Goal: Information Seeking & Learning: Learn about a topic

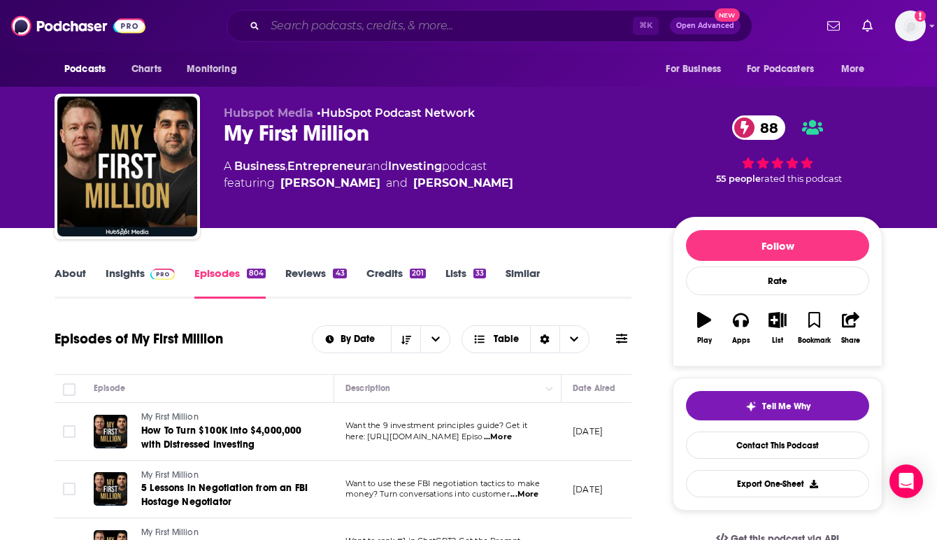
click at [289, 22] on input "Search podcasts, credits, & more..." at bounding box center [449, 26] width 368 height 22
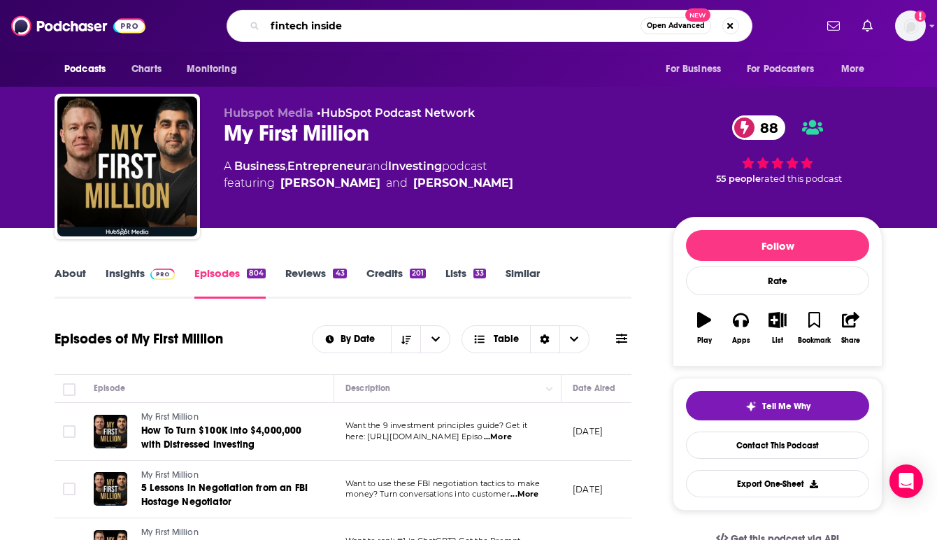
type input "fintech insider"
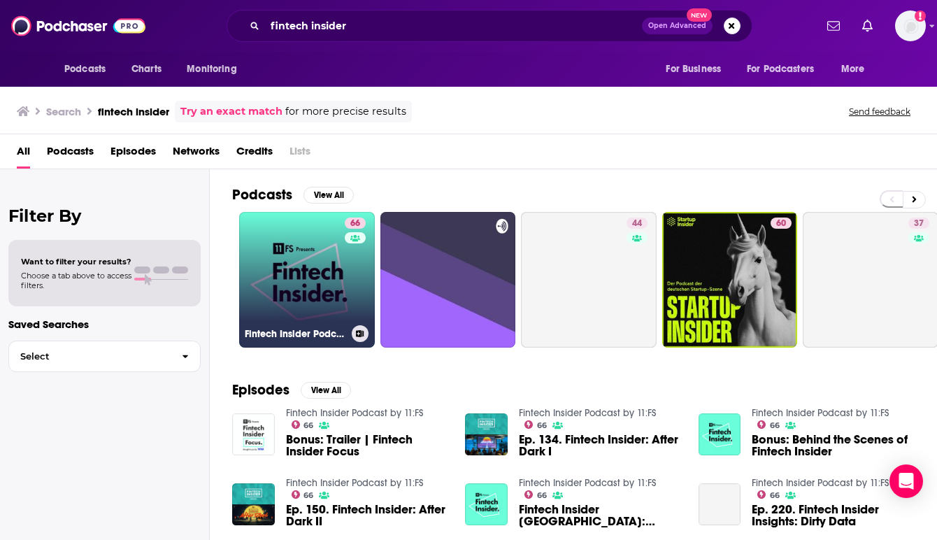
click at [308, 274] on link "66 Fintech Insider Podcast by 11:FS" at bounding box center [307, 280] width 136 height 136
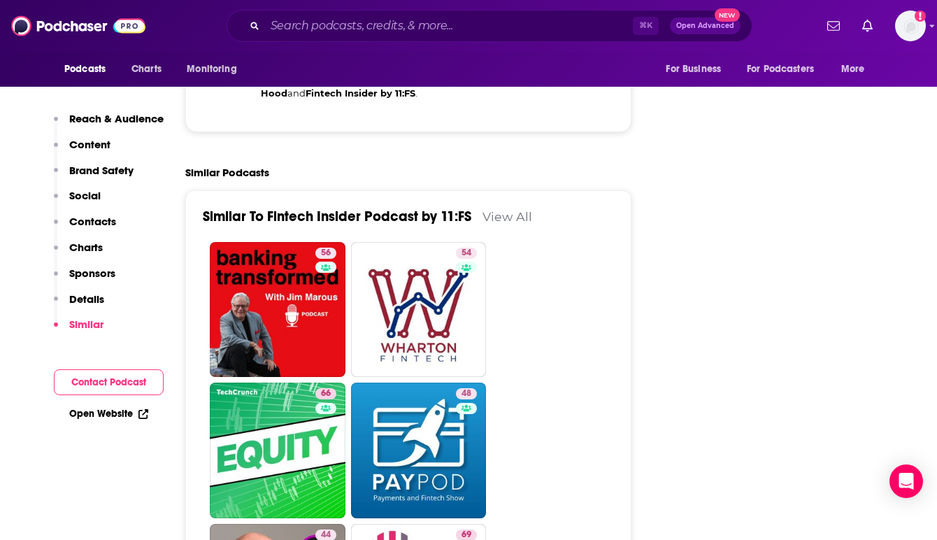
scroll to position [3543, 0]
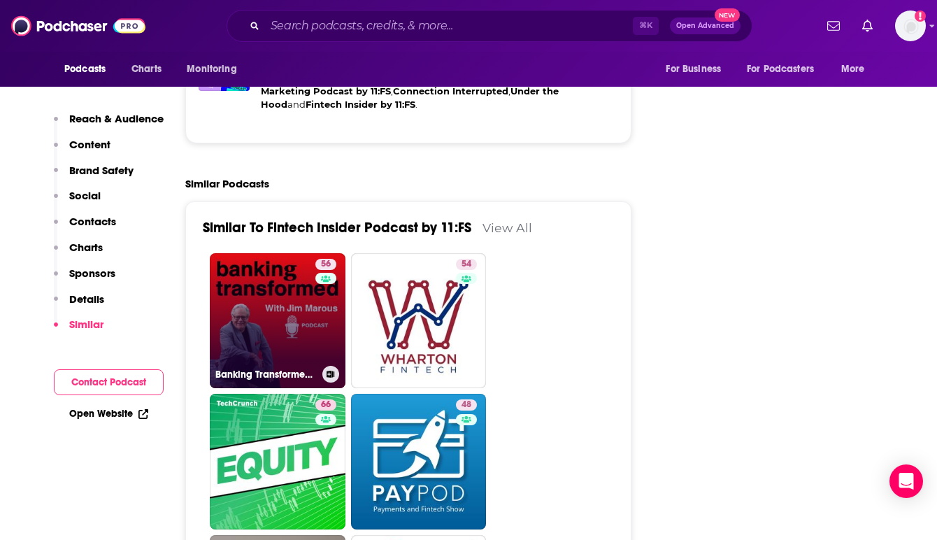
click at [269, 253] on link "56 Banking Transformed with [PERSON_NAME]" at bounding box center [278, 321] width 136 height 136
type input "[URL][DOMAIN_NAME][PERSON_NAME]"
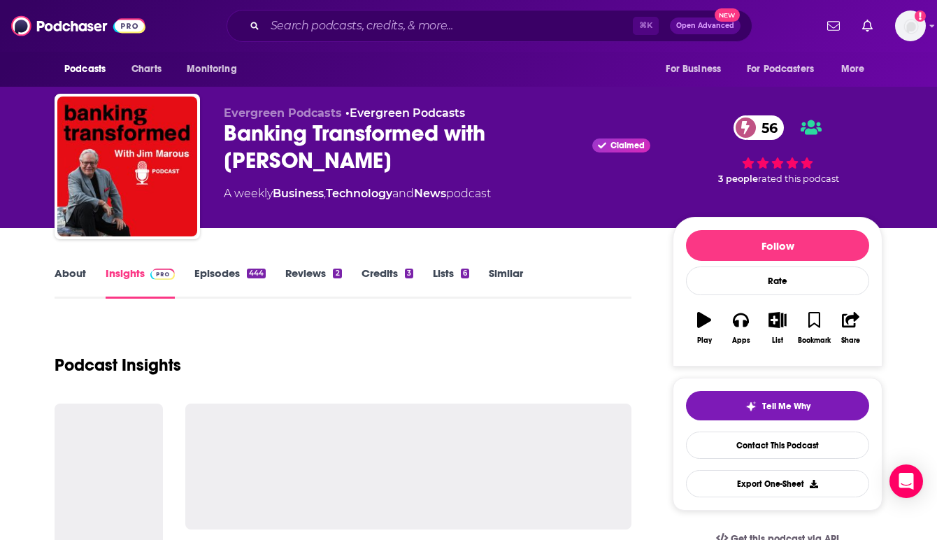
click at [924, 83] on nav "Podcasts Charts Monitoring For Business For Podcasters More" at bounding box center [468, 69] width 937 height 35
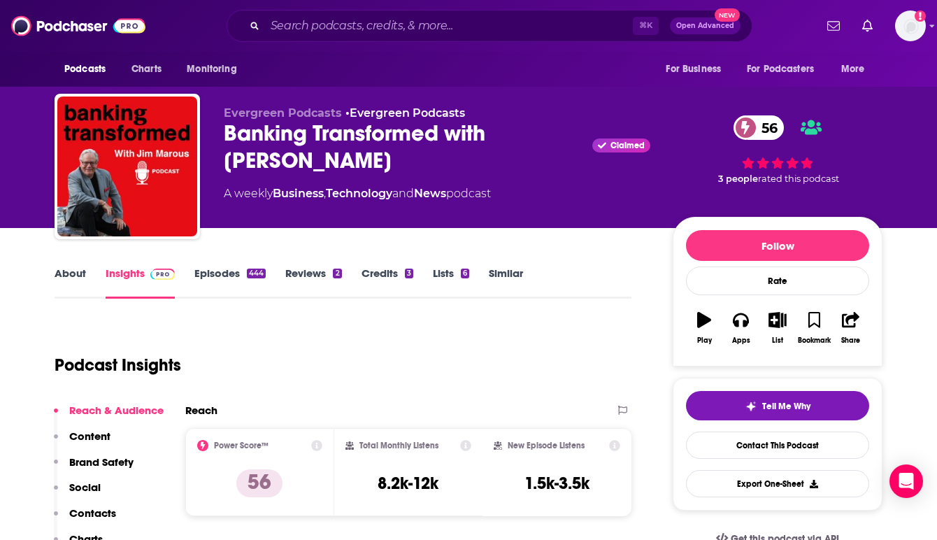
click at [233, 266] on link "Episodes 444" at bounding box center [229, 282] width 71 height 32
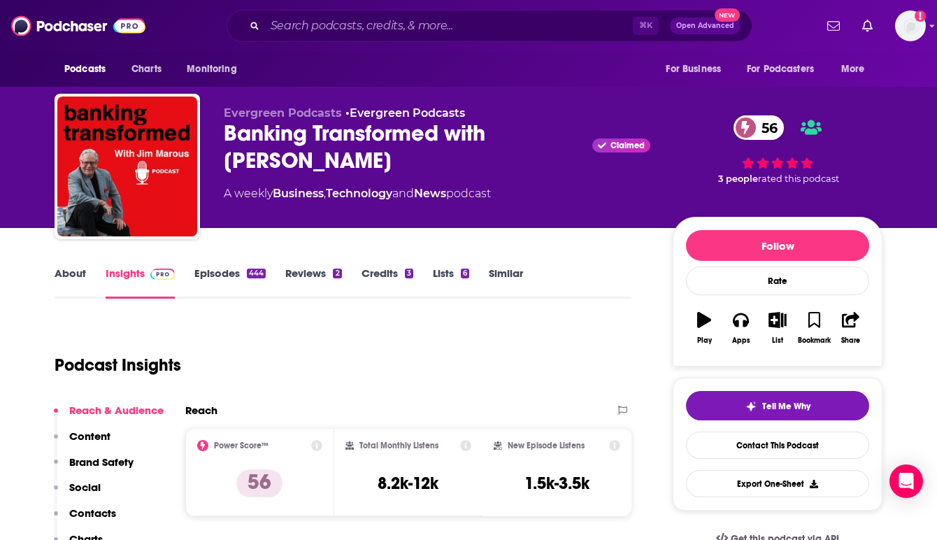
click at [228, 266] on div "About Insights Episodes 444 Reviews 2 Credits 3 Lists 6 Similar" at bounding box center [343, 281] width 577 height 34
click at [230, 276] on link "Episodes 444" at bounding box center [229, 282] width 71 height 32
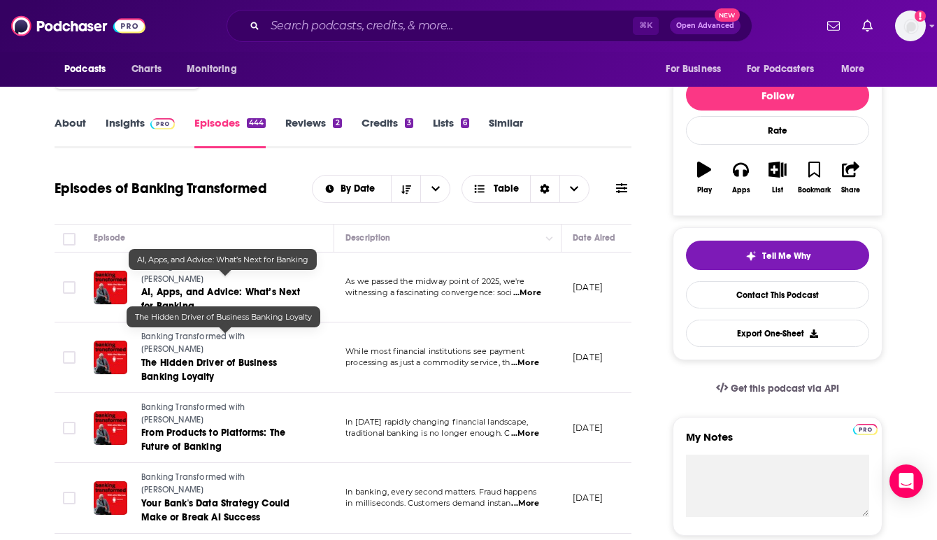
scroll to position [168, 0]
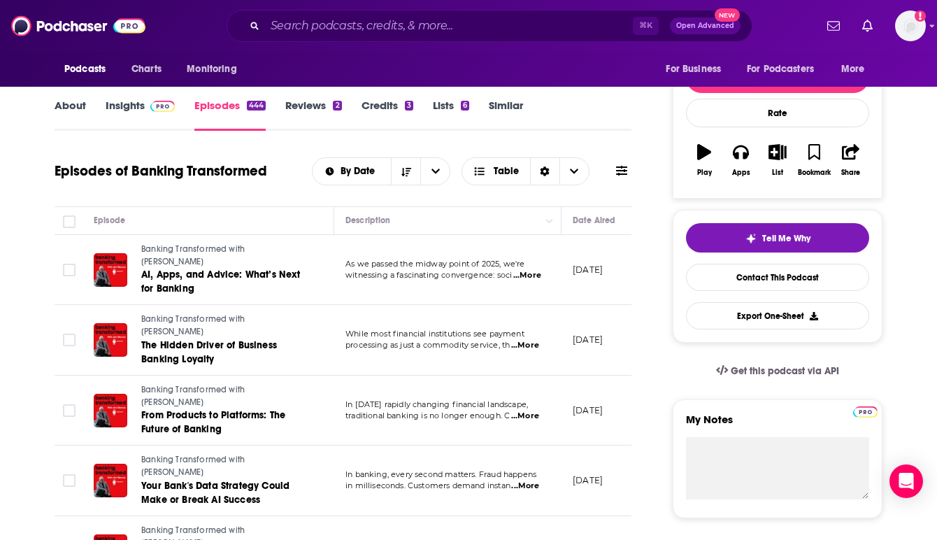
click at [530, 270] on span "...More" at bounding box center [527, 275] width 28 height 11
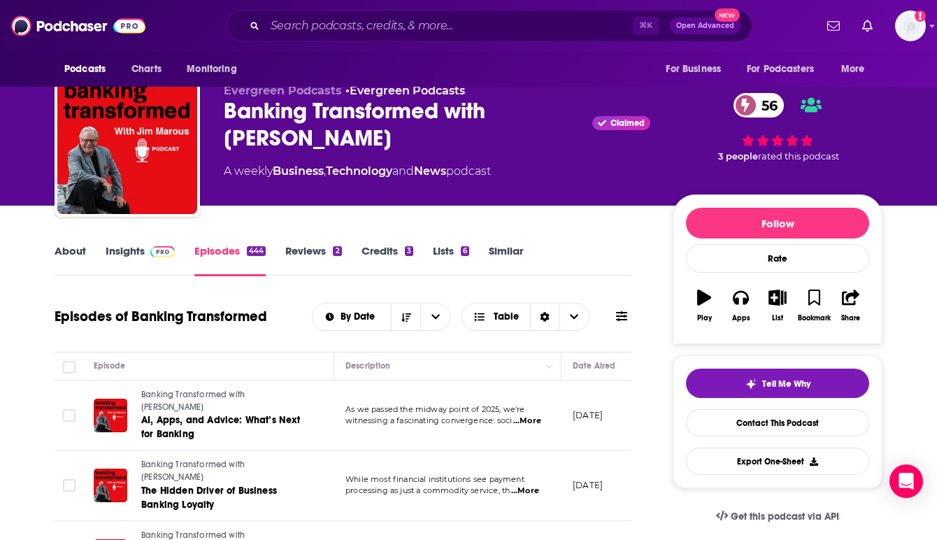
scroll to position [0, 0]
